Goal: Task Accomplishment & Management: Use online tool/utility

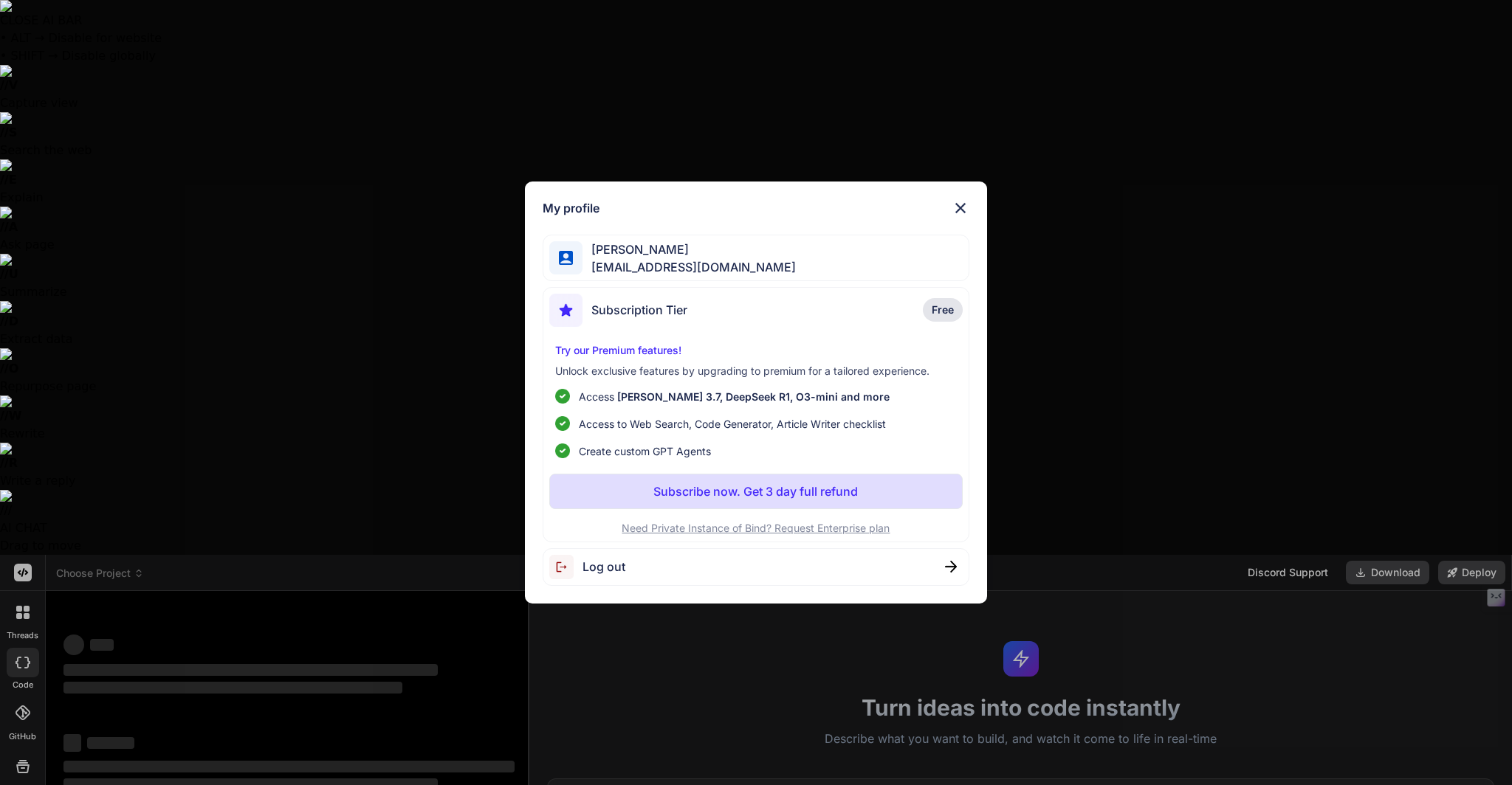
click at [668, 267] on span "bcn614@gmail.com" at bounding box center [688, 267] width 214 height 18
click at [962, 199] on img at bounding box center [960, 208] width 18 height 18
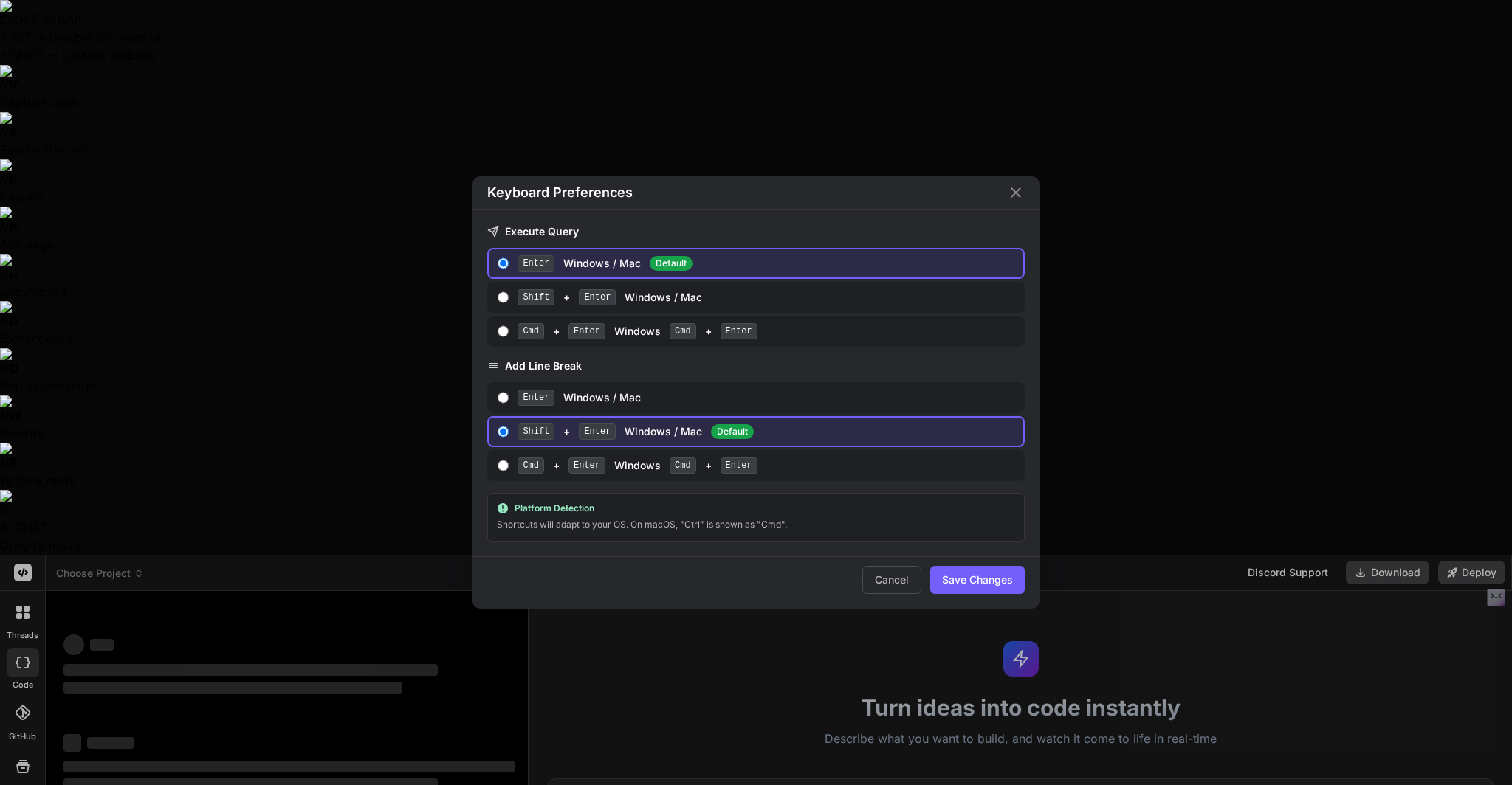
click at [30, 683] on div "Keyboard Preferences Execute Query Enter Windows / Mac Default Shift + Enter Wi…" at bounding box center [756, 392] width 1512 height 785
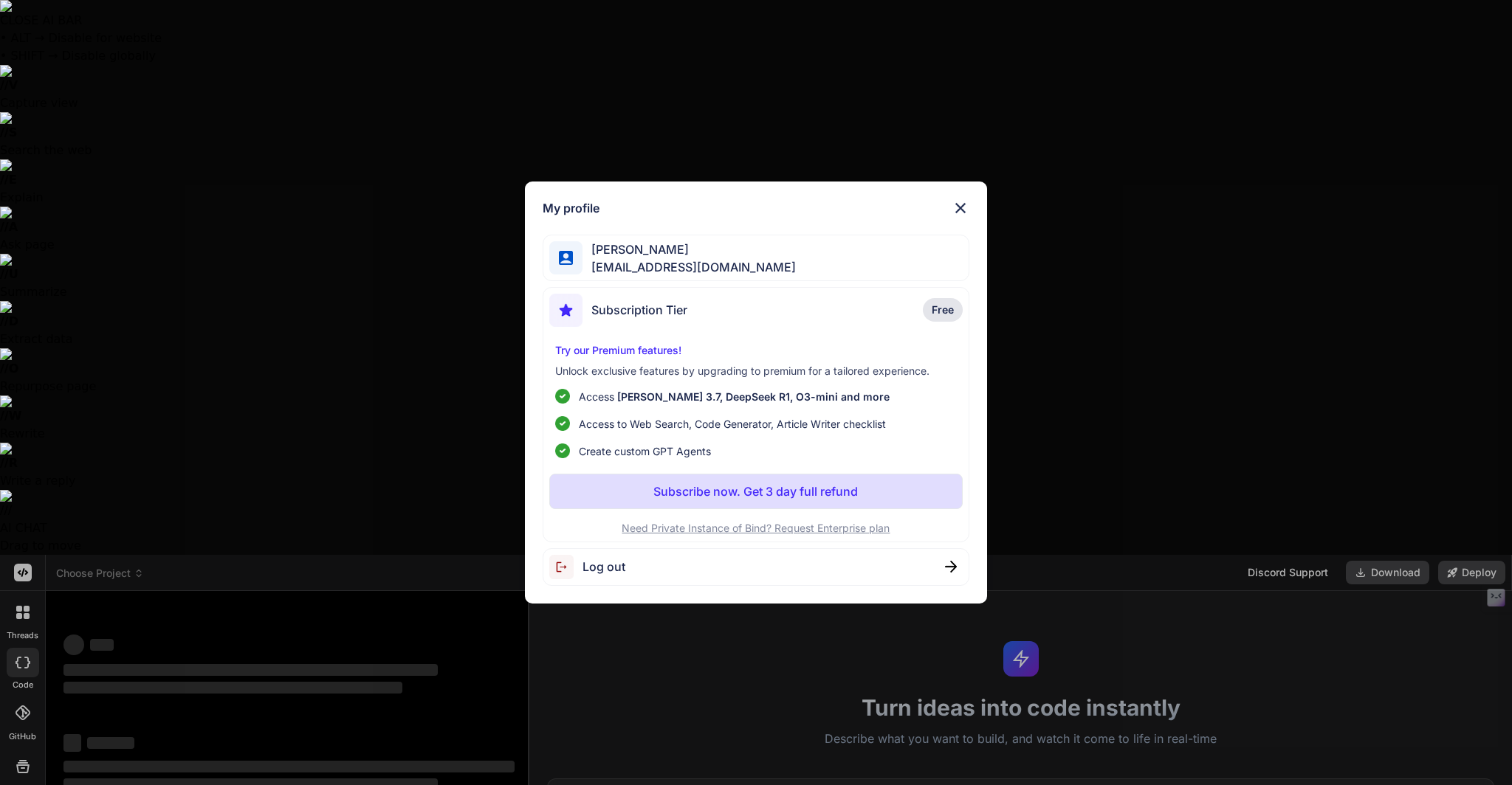
click at [687, 308] on span "Subscription Tier" at bounding box center [638, 310] width 96 height 18
click at [959, 569] on div "Log out" at bounding box center [756, 567] width 427 height 38
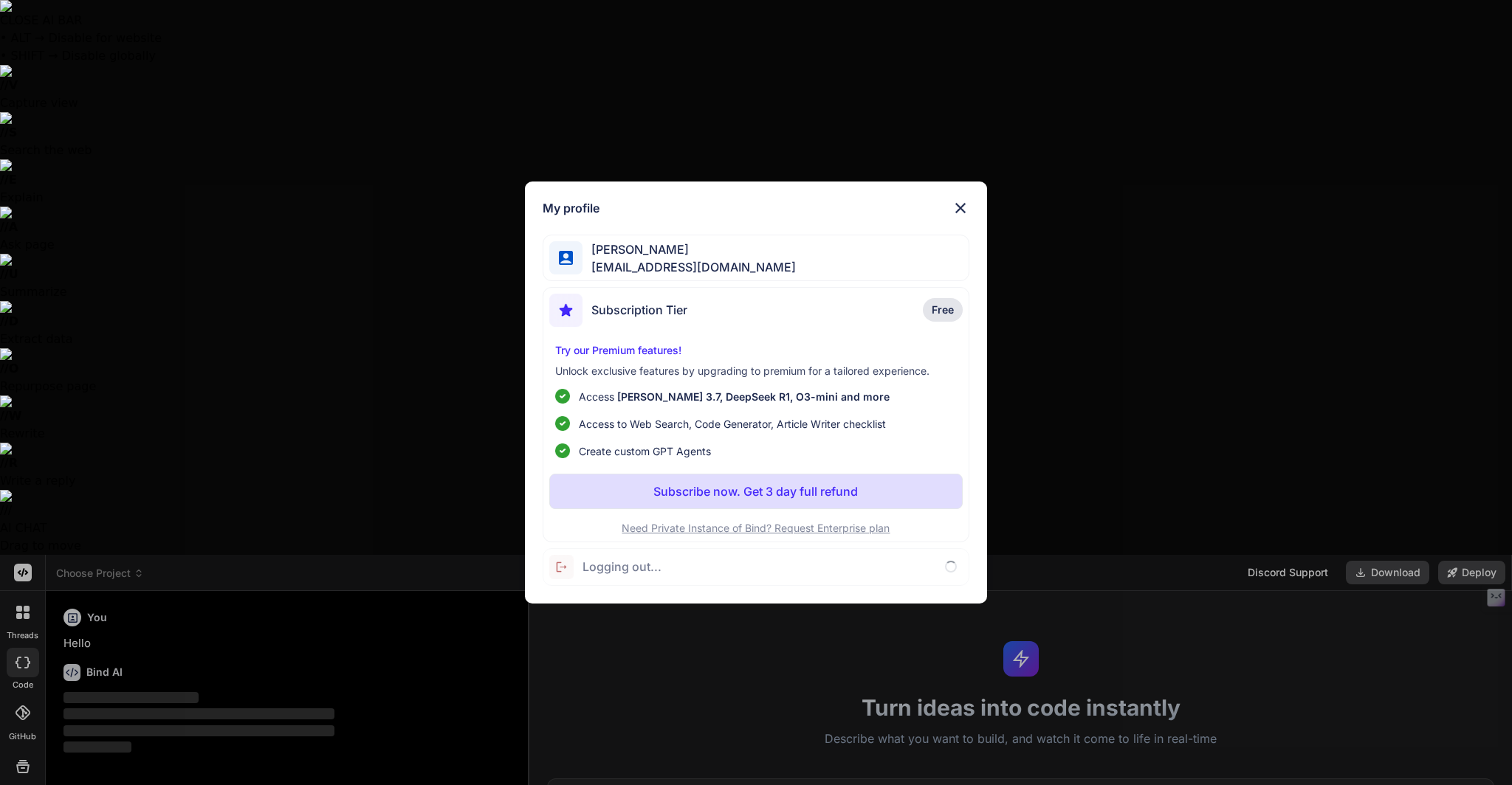
click at [965, 208] on img at bounding box center [960, 208] width 18 height 18
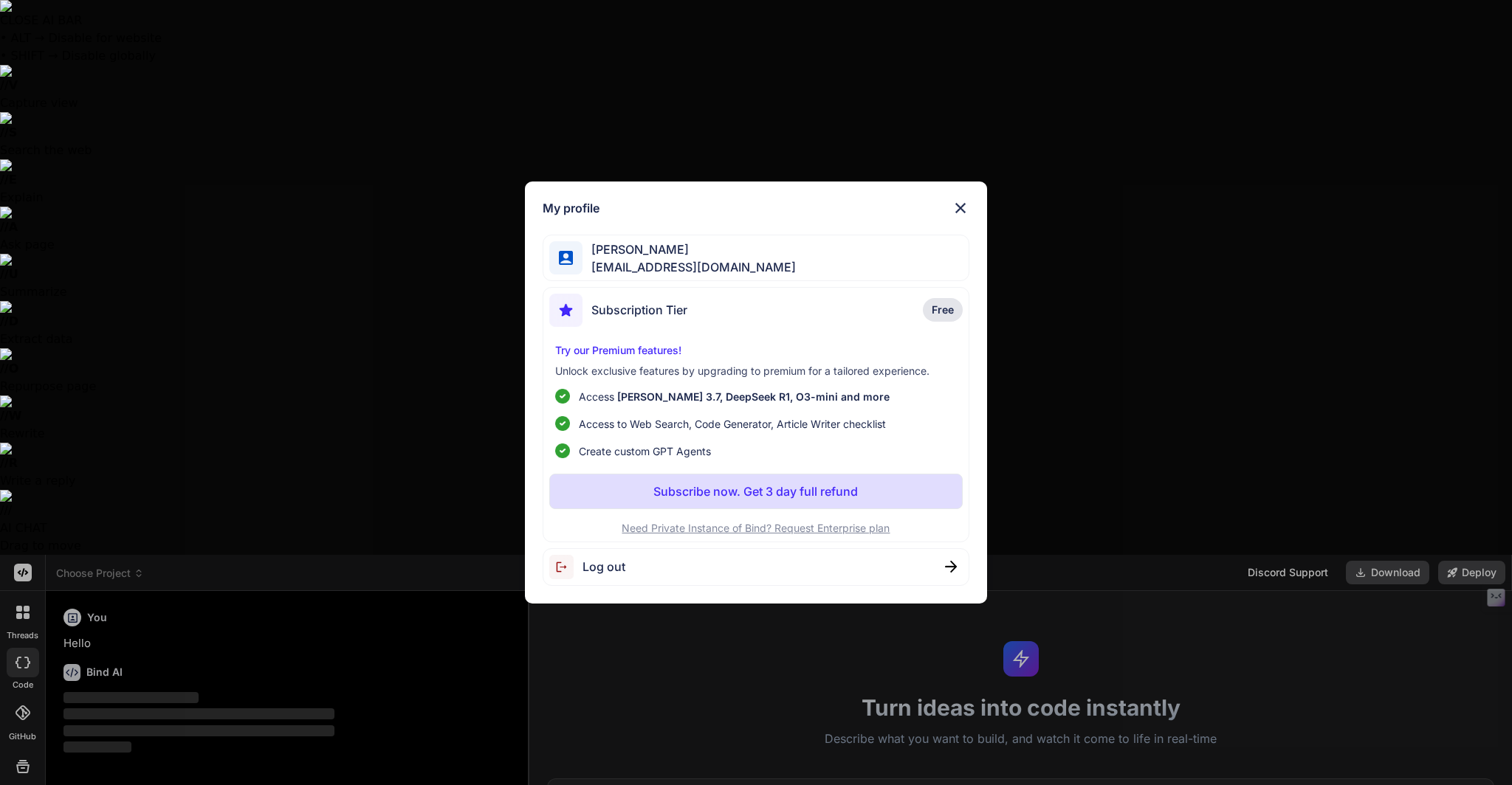
click at [612, 564] on span "Log out" at bounding box center [604, 567] width 43 height 18
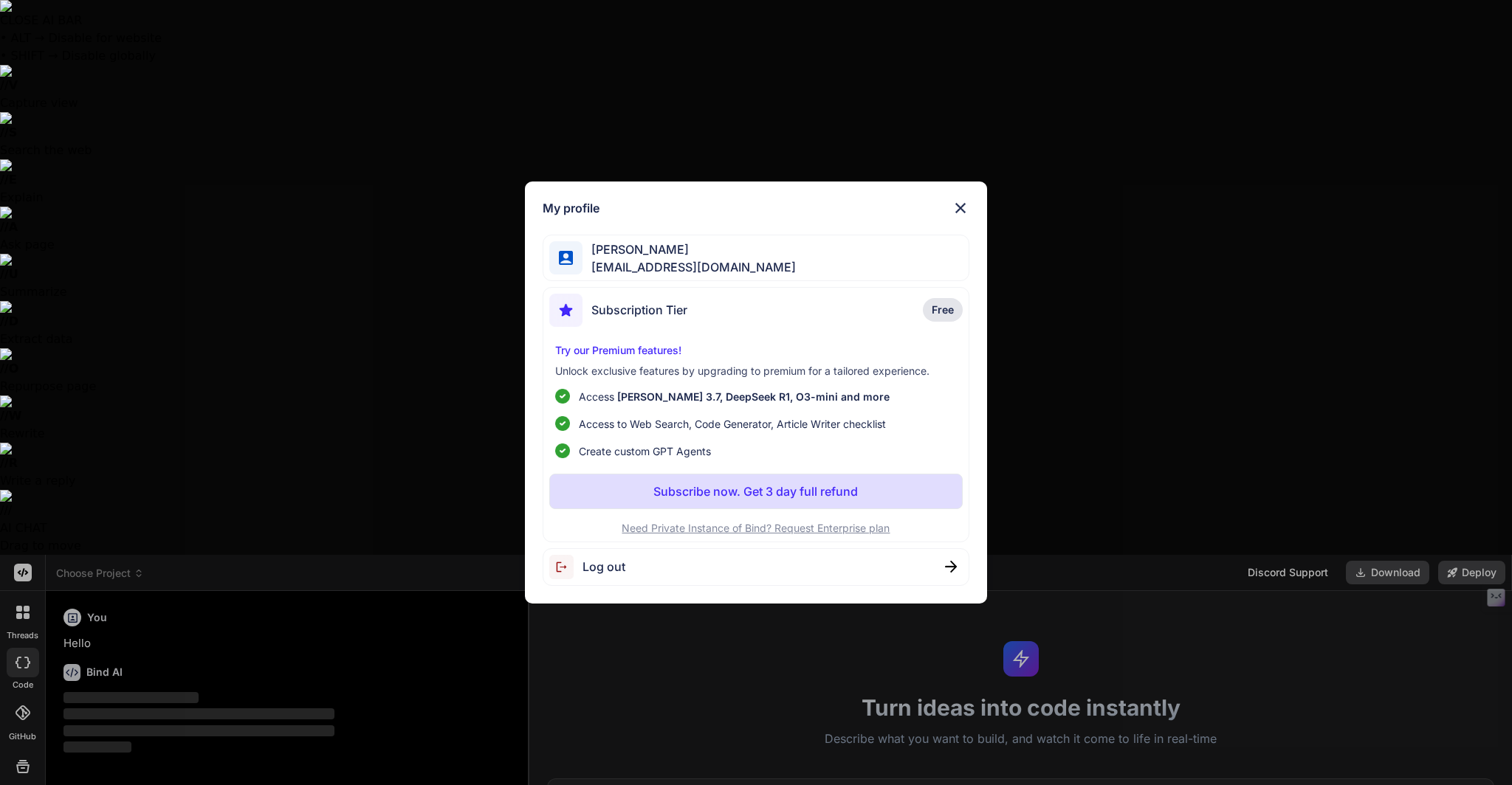
click at [933, 563] on div "Log out" at bounding box center [756, 567] width 427 height 38
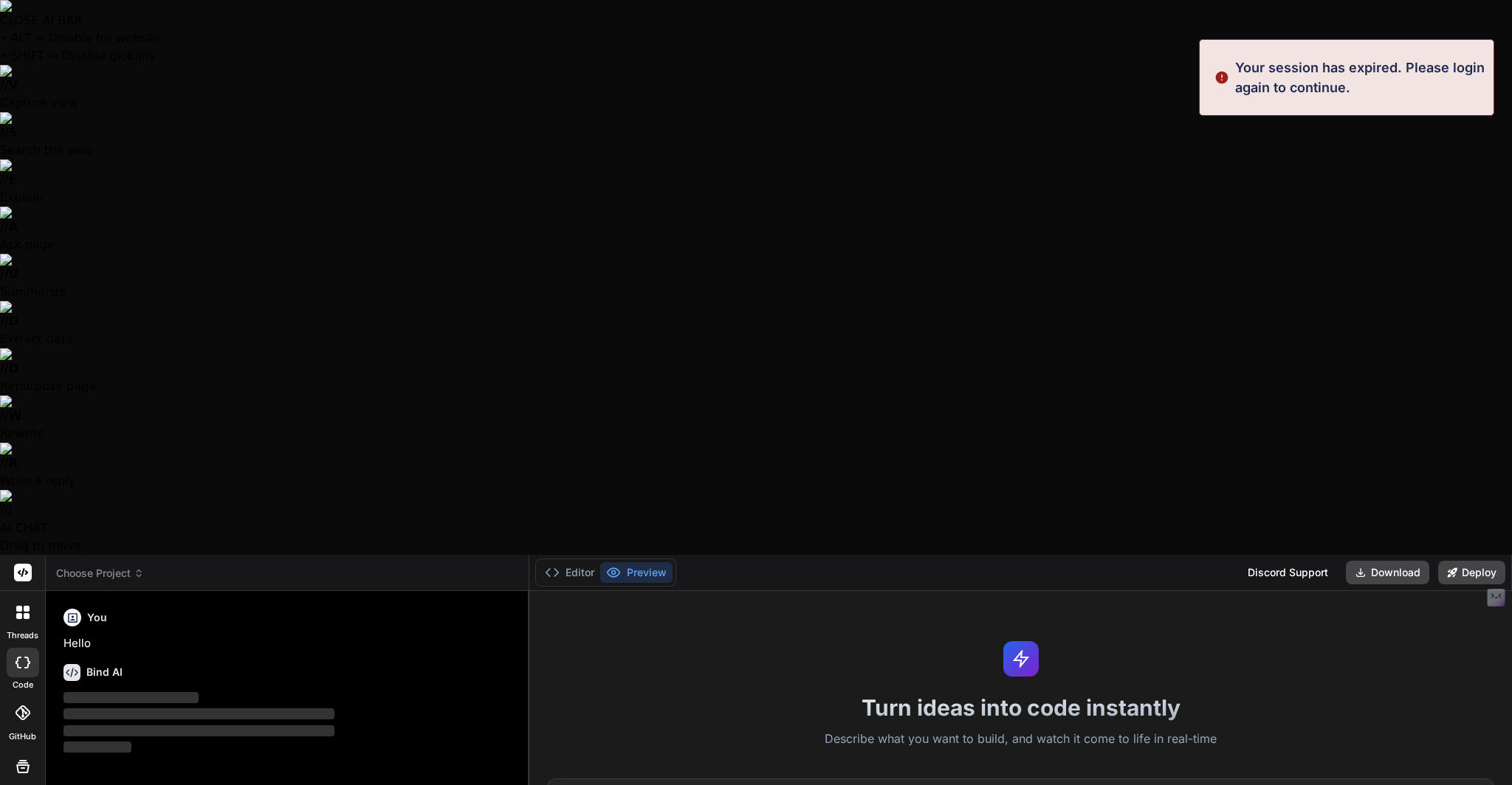
type textarea "x"
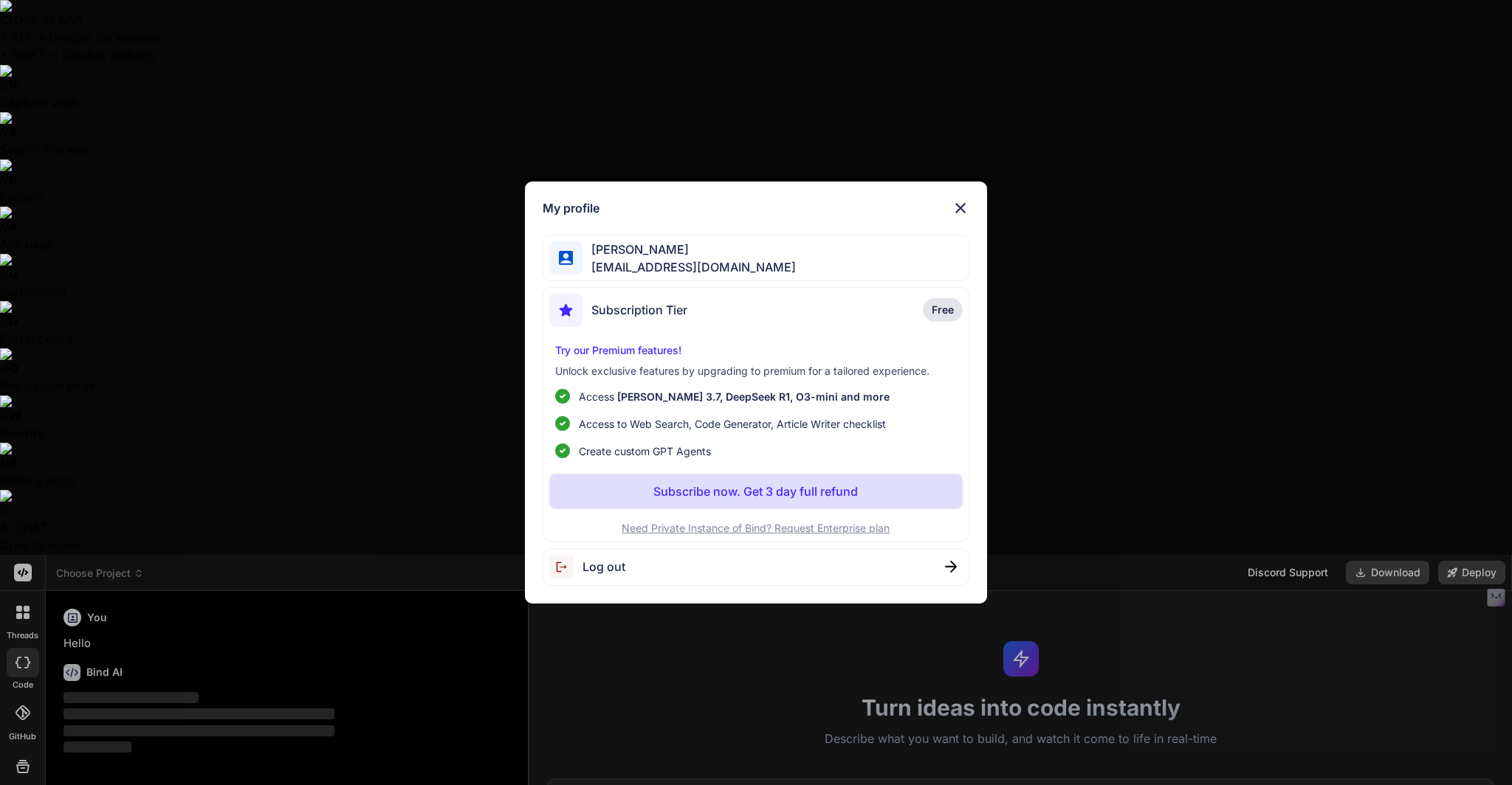
click at [21, 749] on div "My profile Luis bcn614@gmail.com Subscription Tier Free Try our Premium feature…" at bounding box center [756, 392] width 1512 height 785
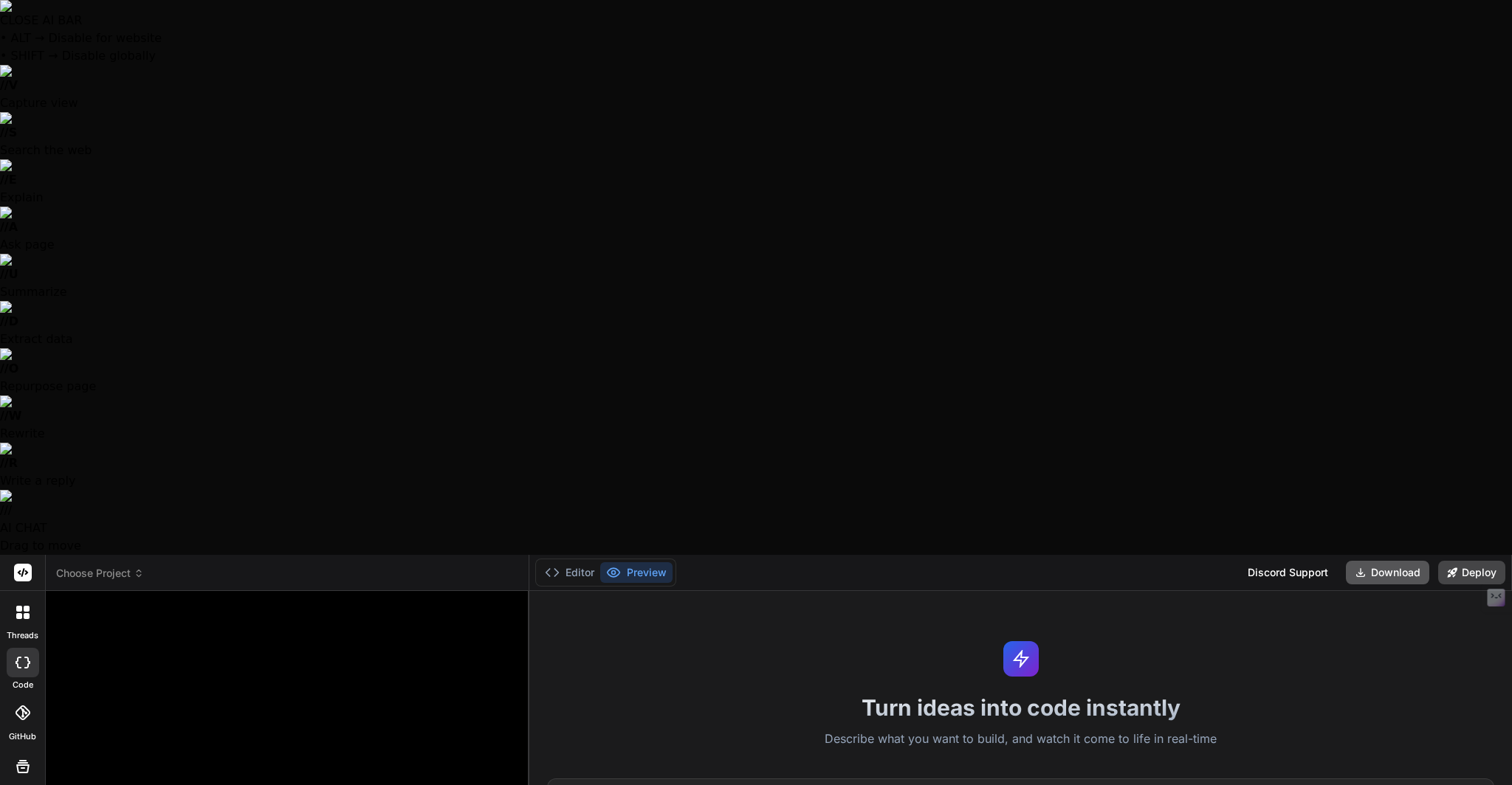
click at [1364, 567] on icon at bounding box center [1360, 572] width 12 height 12
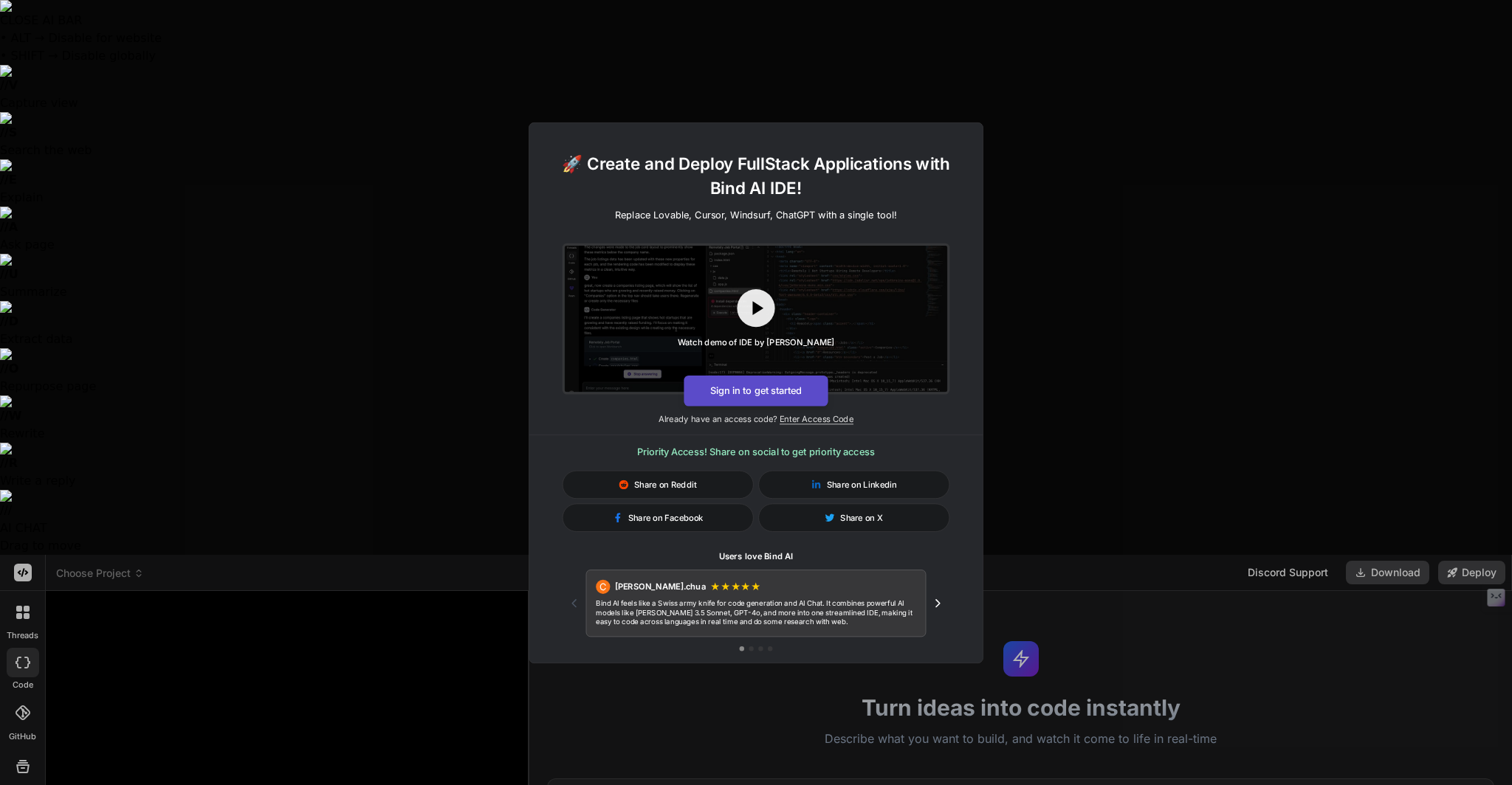
click at [754, 392] on button "Sign in to get started" at bounding box center [755, 390] width 144 height 31
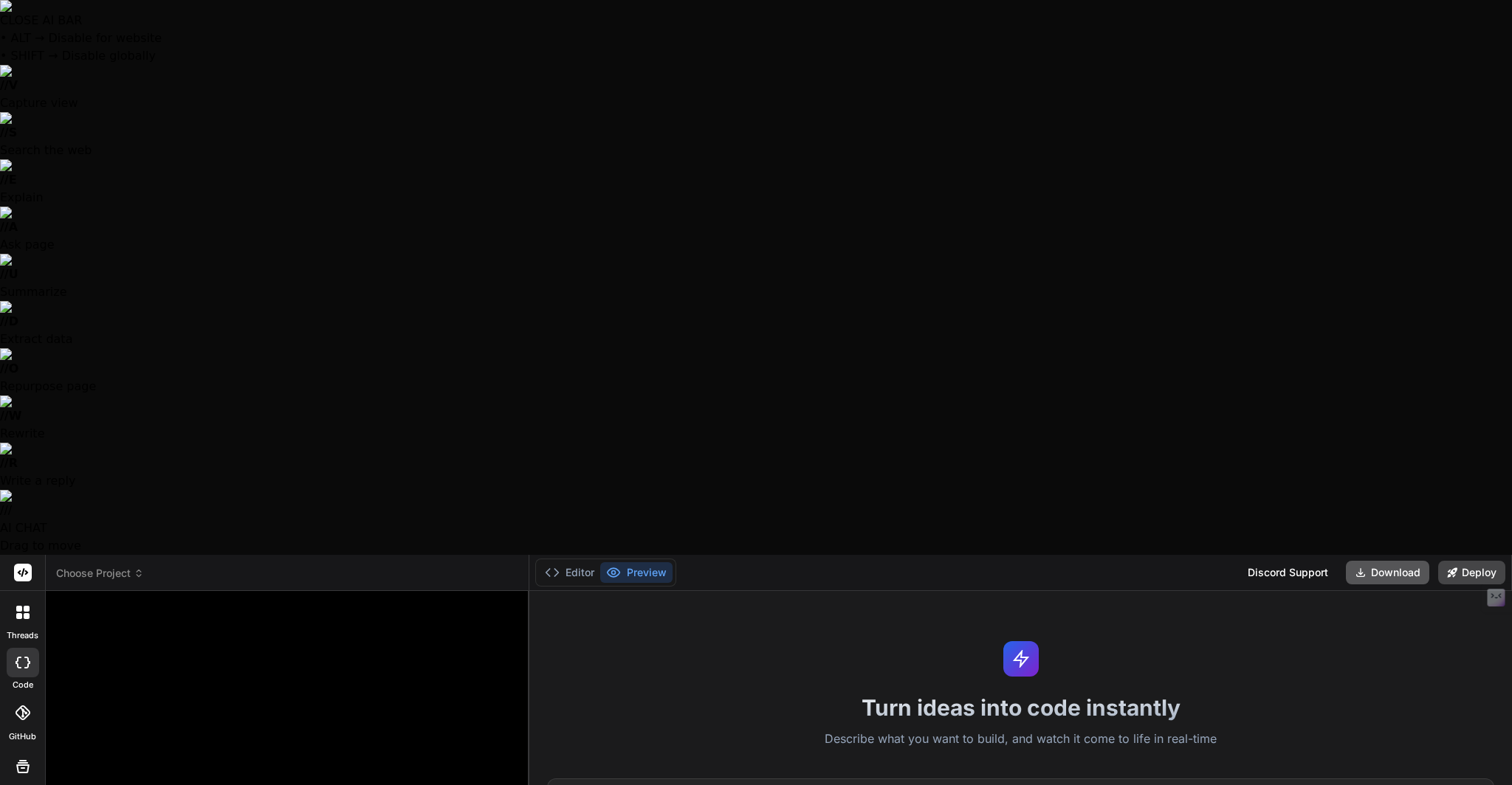
click at [1361, 567] on icon at bounding box center [1360, 572] width 12 height 12
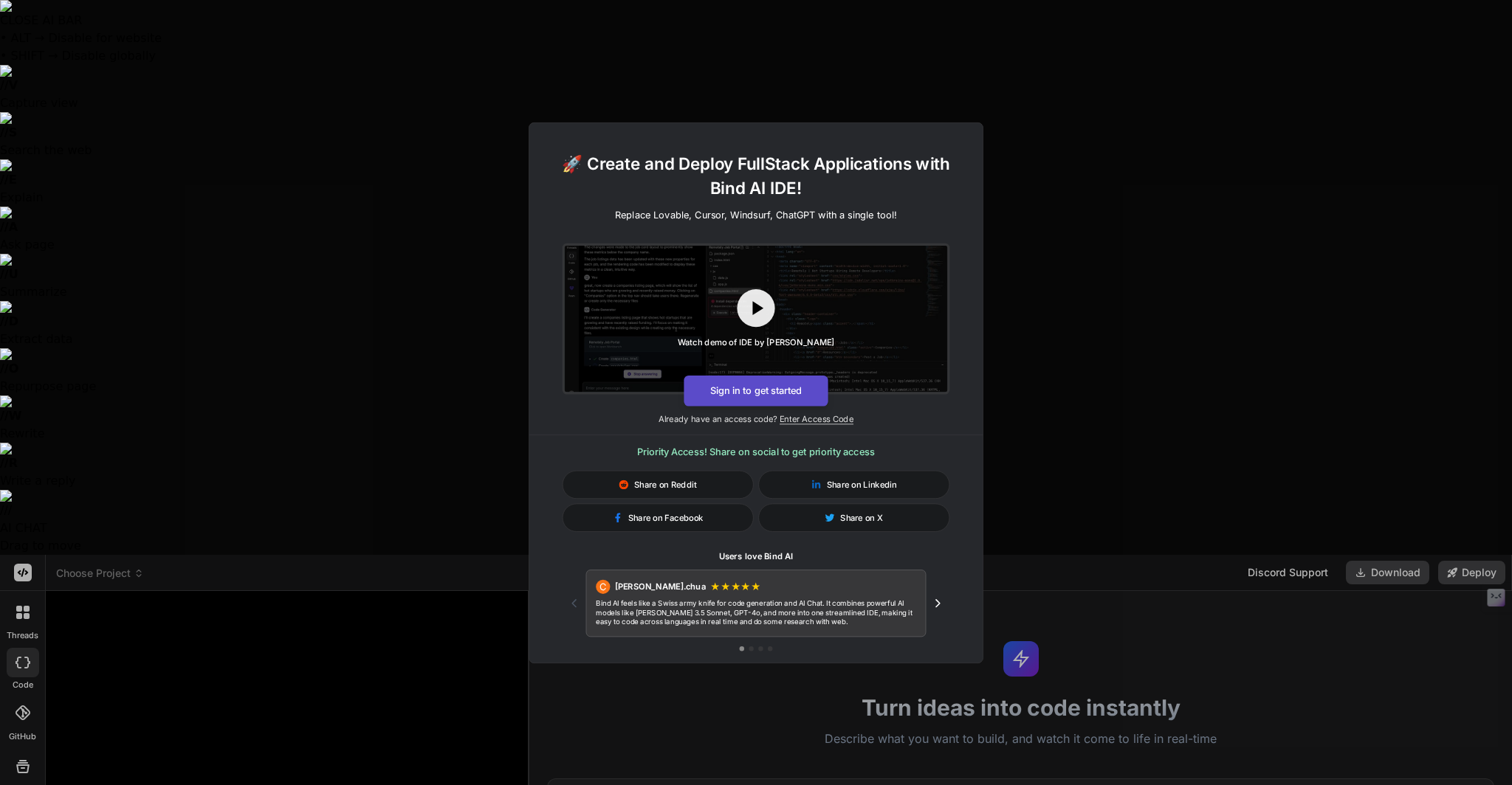
click at [761, 392] on button "Sign in to get started" at bounding box center [755, 390] width 144 height 31
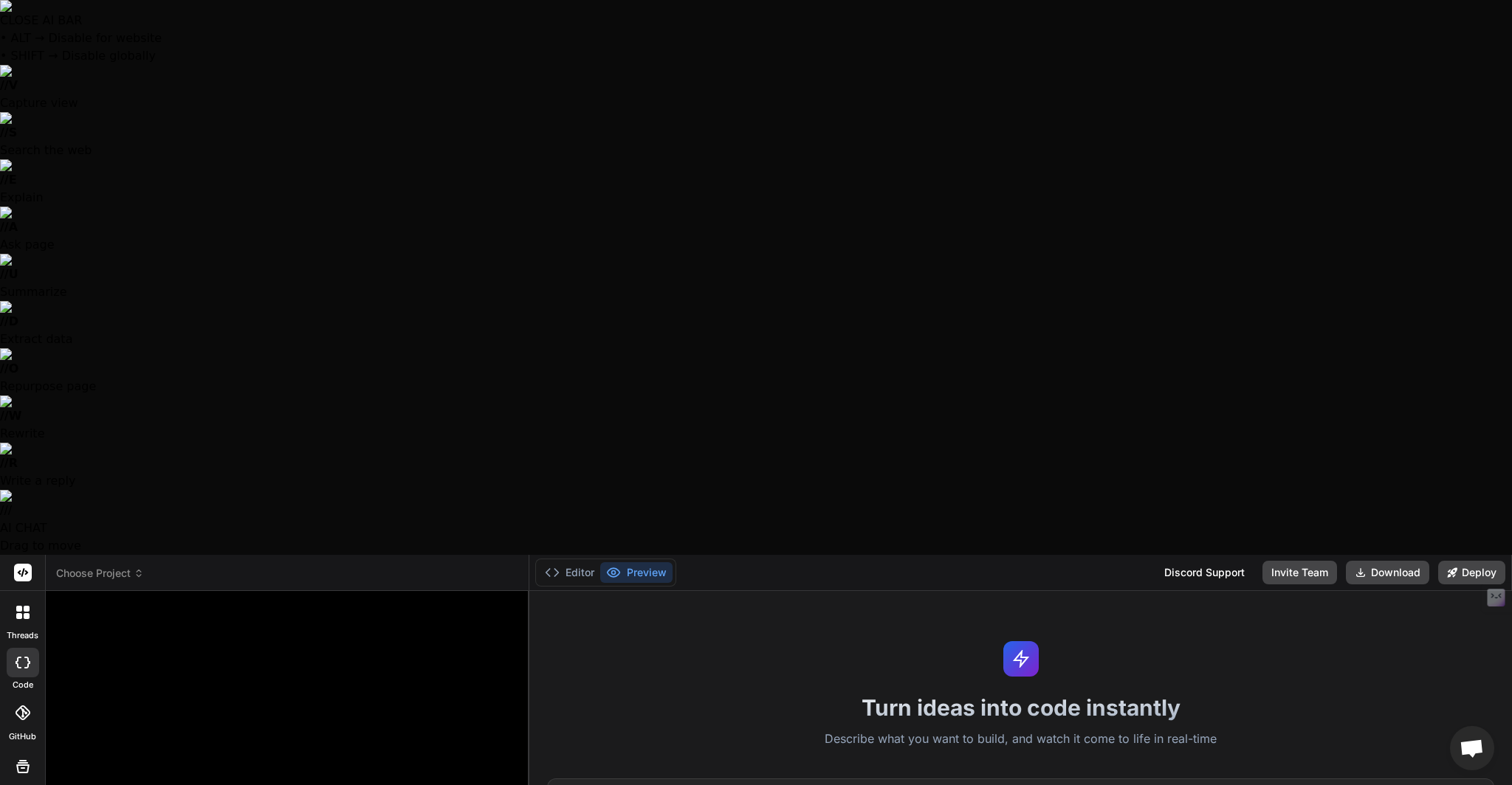
type textarea "x"
click at [1406, 561] on button "Download" at bounding box center [1387, 572] width 83 height 23
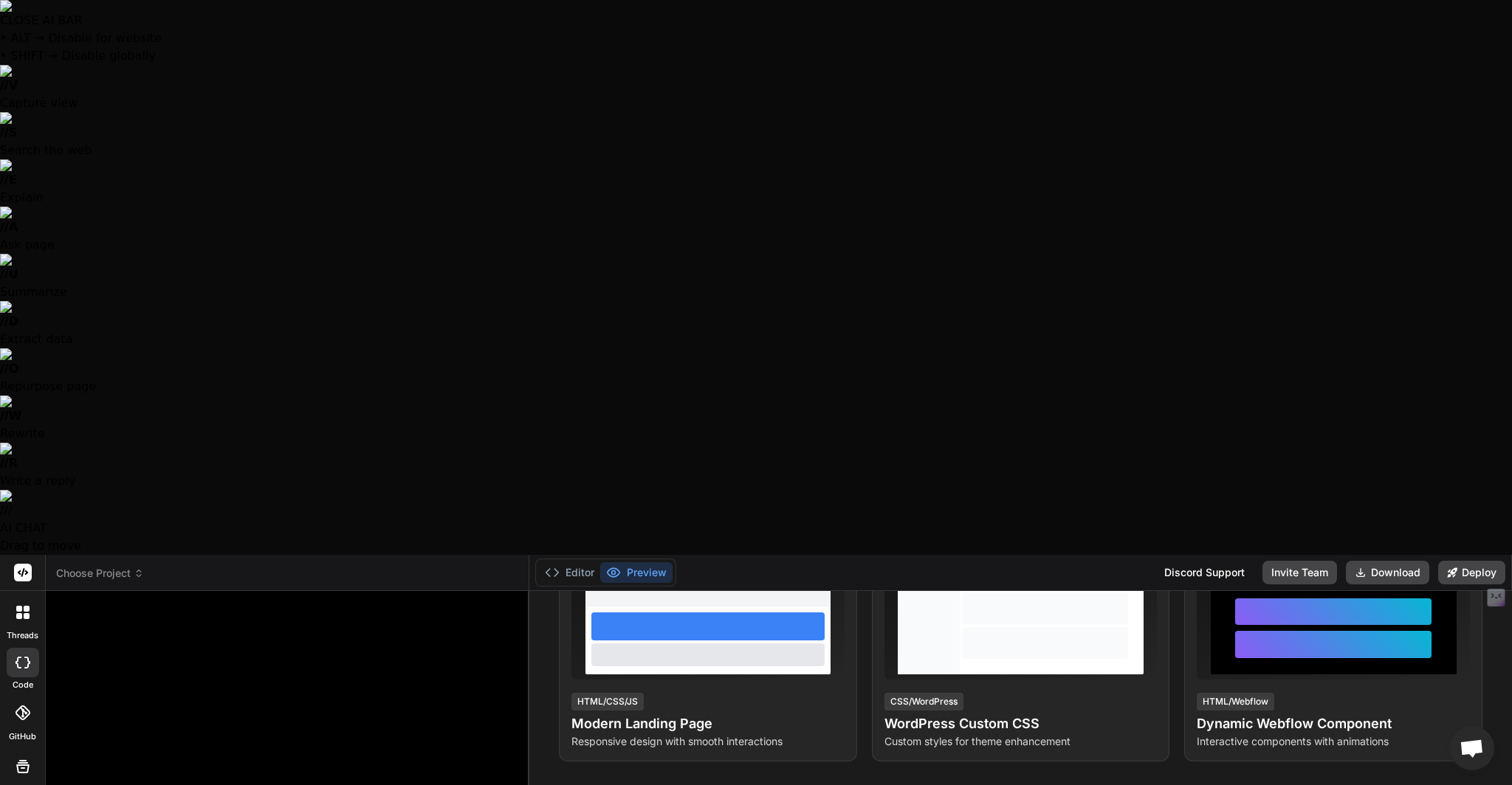
scroll to position [314, 0]
